Goal: Information Seeking & Learning: Learn about a topic

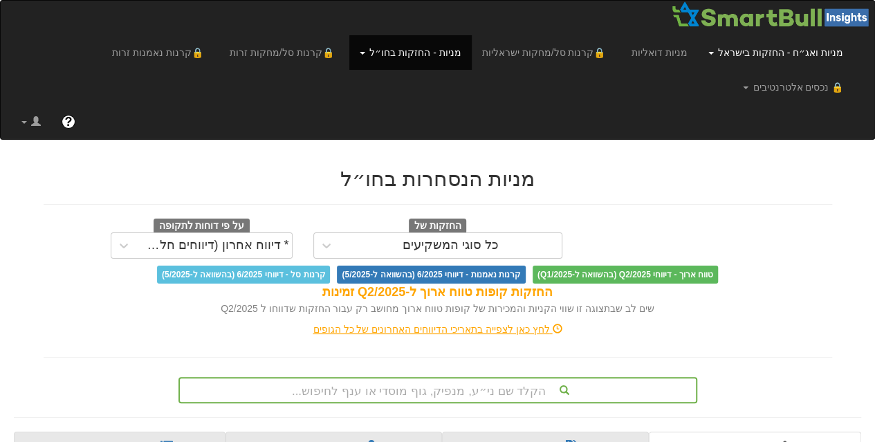
click at [741, 51] on link "מניות ואג״ח - החזקות בישראל" at bounding box center [776, 52] width 156 height 35
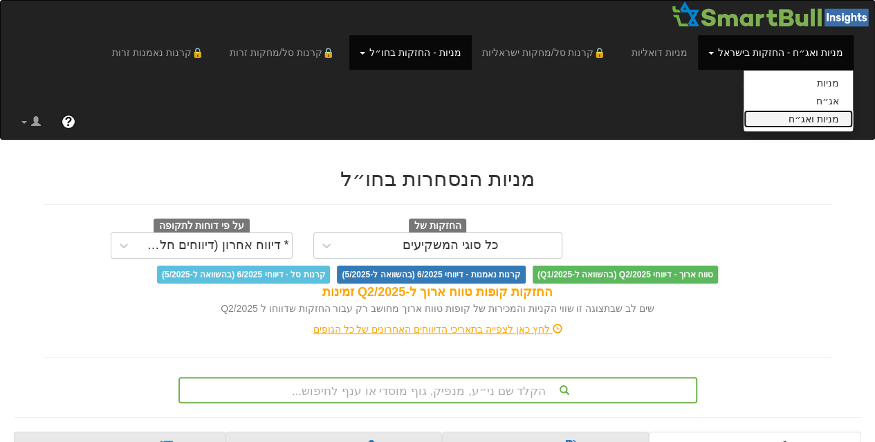
click at [769, 120] on link "מניות ואג״ח" at bounding box center [797, 119] width 109 height 18
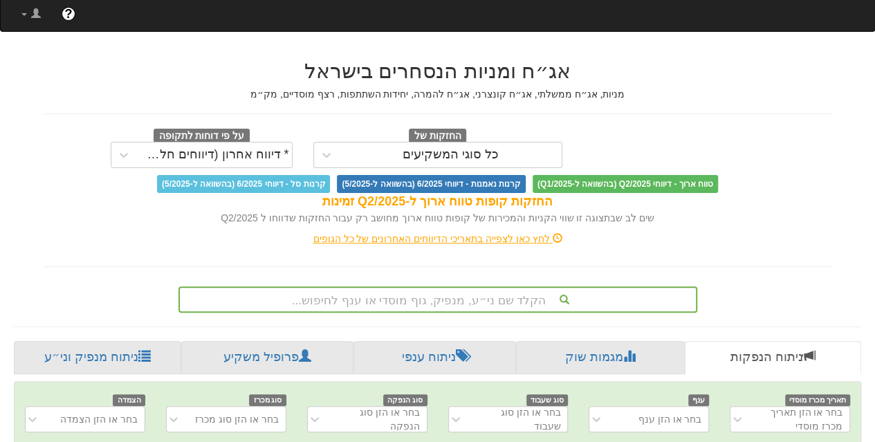
scroll to position [0, 10]
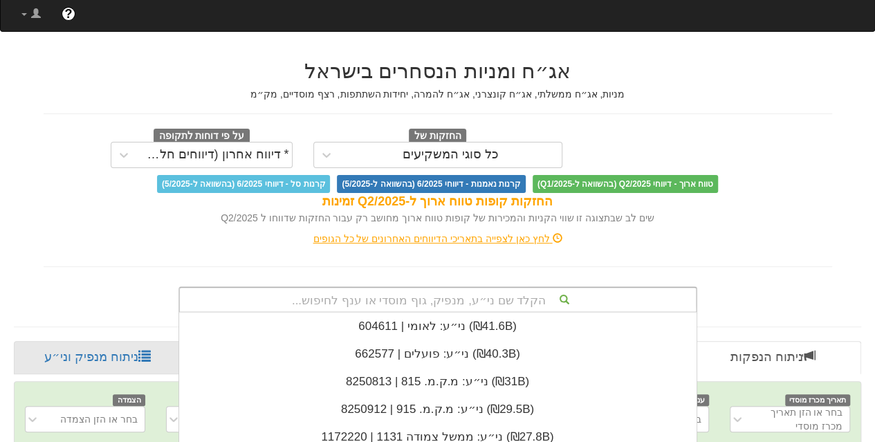
click at [455, 301] on div "הקלד שם ני״ע, מנפיק, גוף מוסדי או ענף לחיפוש... ני״ע: ‏לאומי | 604611 ‎(₪41.6B)…" at bounding box center [437, 299] width 519 height 26
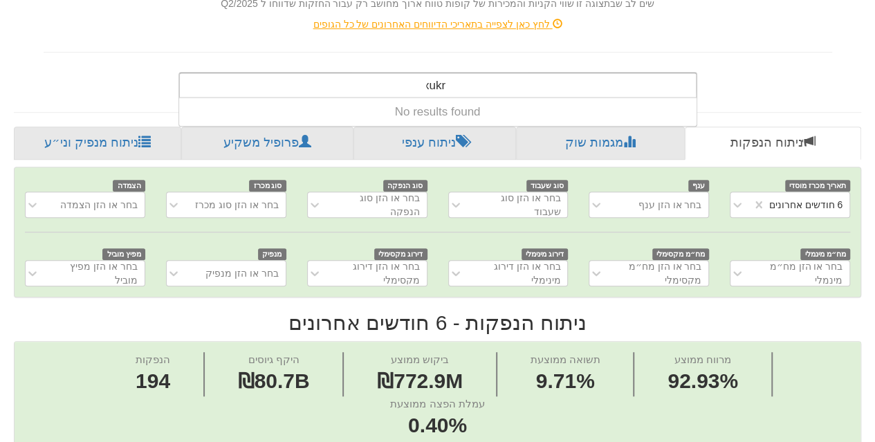
scroll to position [0, 0]
type input "x"
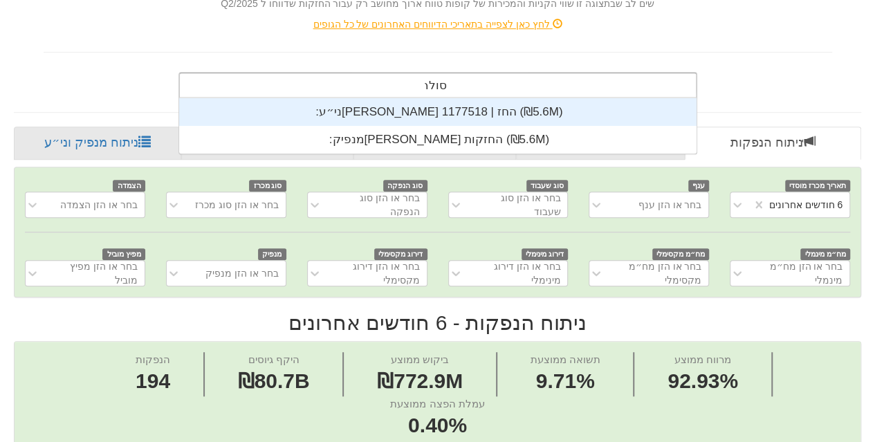
scroll to position [55, 0]
type input "[PERSON_NAME]"
click at [412, 113] on div "ני״ע: ‏[PERSON_NAME] החז | 1177518 ‎(₪5.6M)‎" at bounding box center [437, 112] width 518 height 28
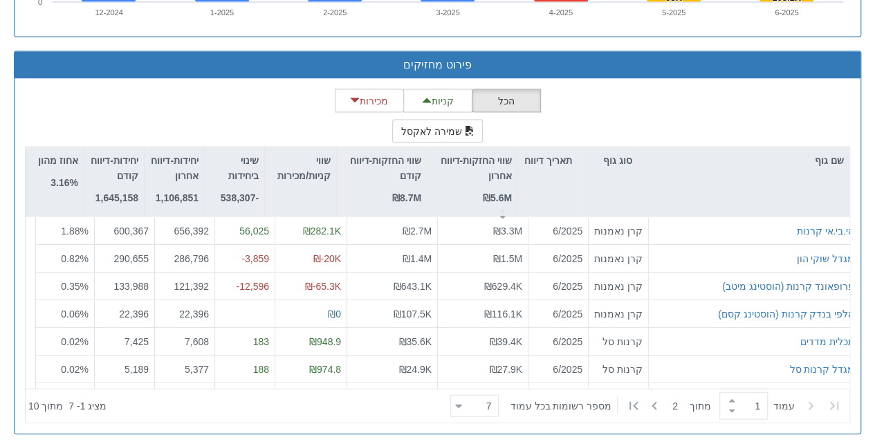
scroll to position [1306, 0]
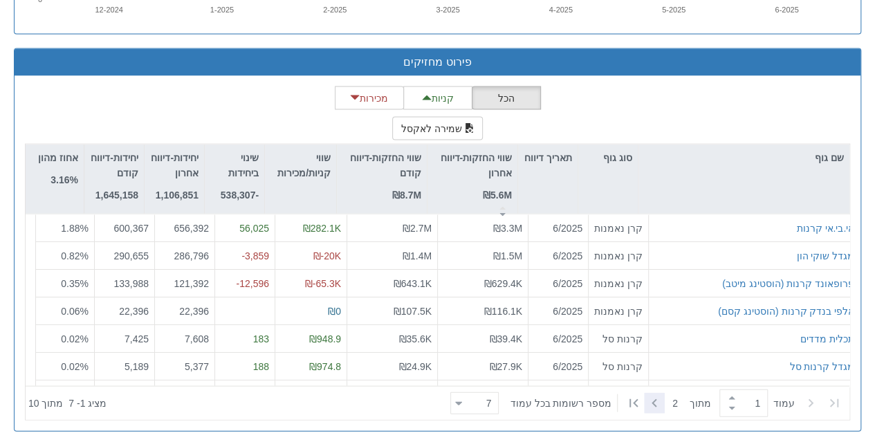
click at [653, 398] on icon at bounding box center [654, 402] width 5 height 8
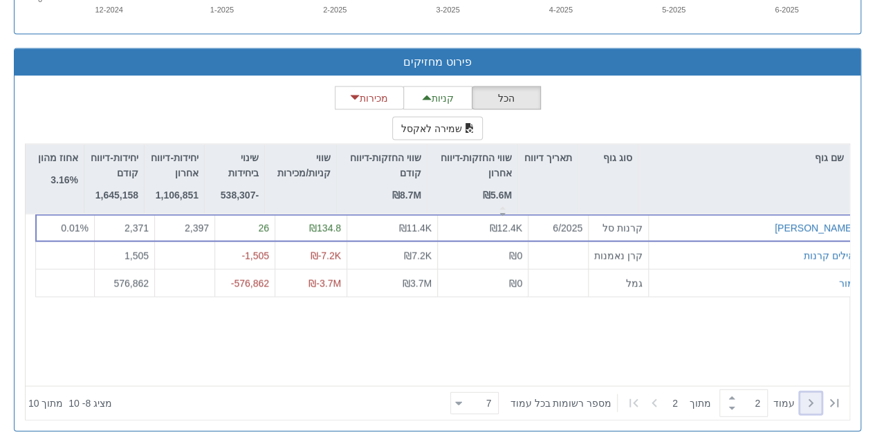
click at [812, 399] on icon at bounding box center [810, 402] width 17 height 17
type input "1"
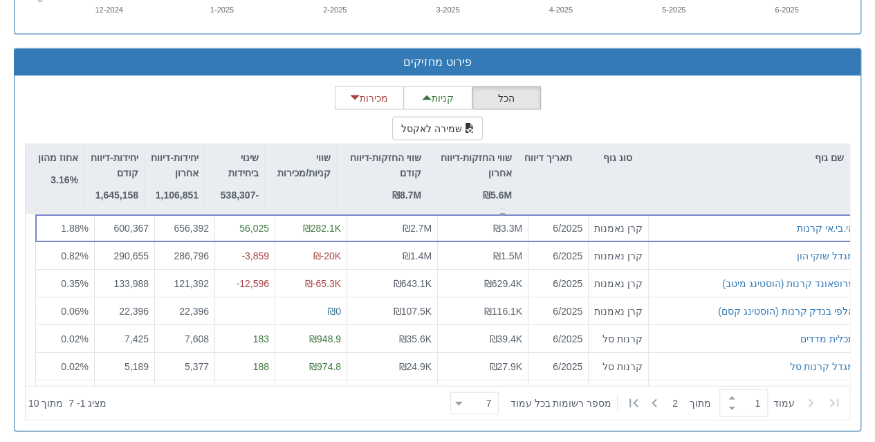
drag, startPoint x: 239, startPoint y: 441, endPoint x: 454, endPoint y: 50, distance: 445.8
click at [454, 55] on h3 "פירוט מחזיקים" at bounding box center [437, 61] width 825 height 12
